Goal: Transaction & Acquisition: Purchase product/service

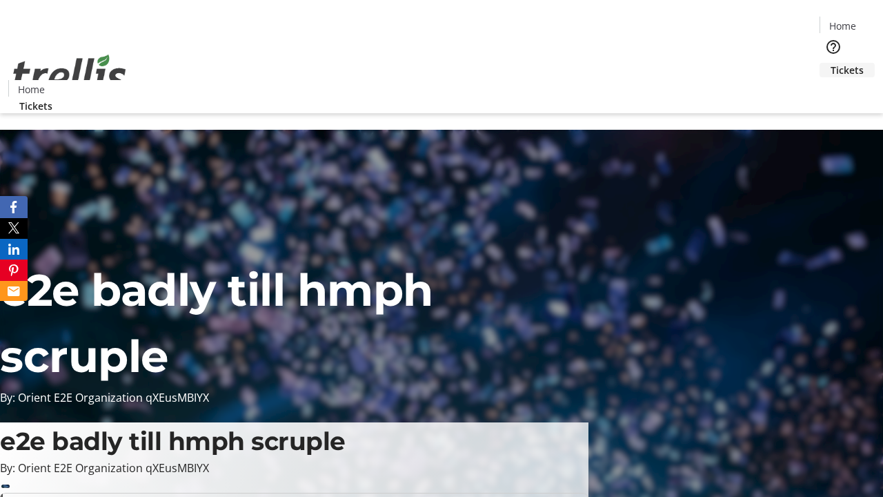
click at [830, 63] on span "Tickets" at bounding box center [846, 70] width 33 height 14
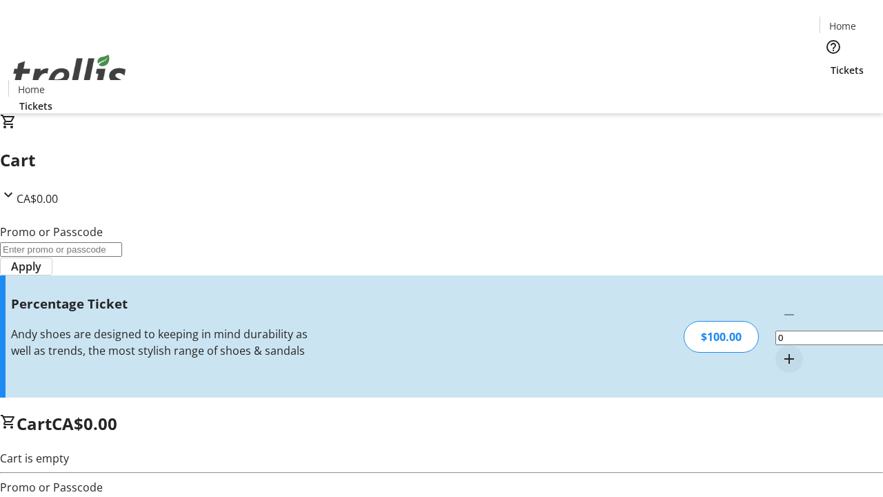
click at [781, 350] on mat-icon "Increment by one" at bounding box center [789, 358] width 17 height 17
type input "1"
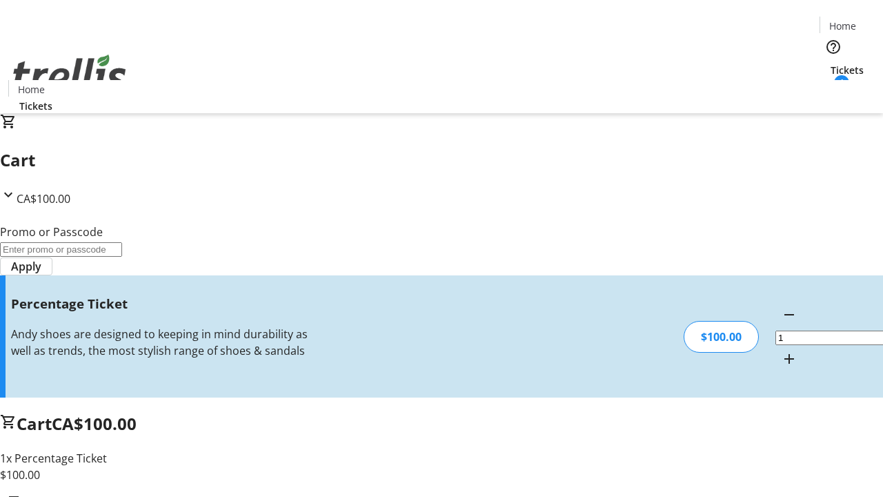
type input "BAR"
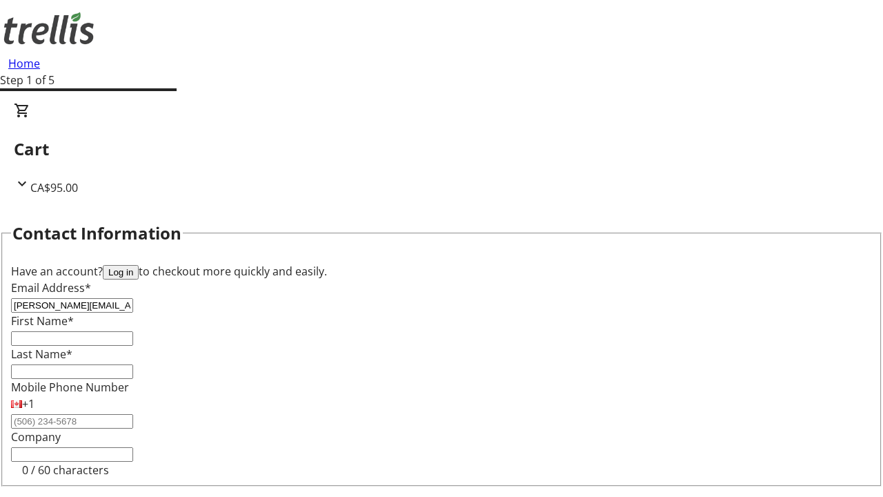
type input "[PERSON_NAME][EMAIL_ADDRESS][DOMAIN_NAME]"
type input "[PERSON_NAME]"
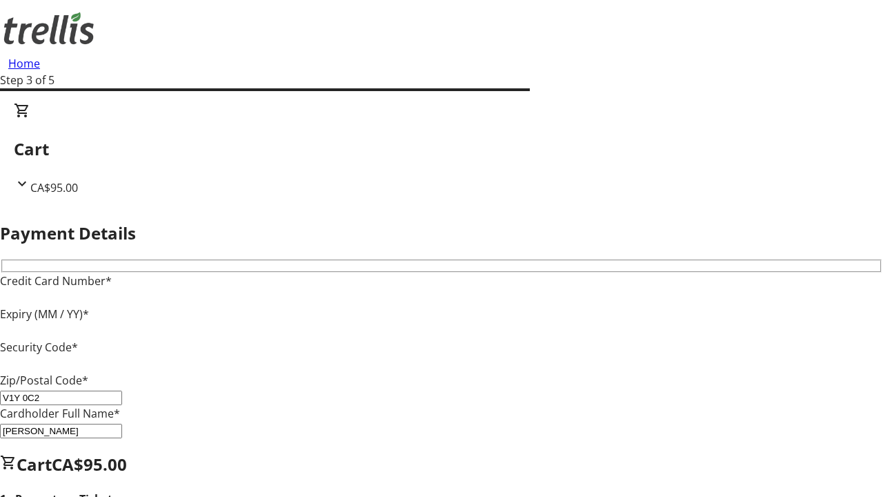
type input "V1Y 0C2"
